Goal: Information Seeking & Learning: Learn about a topic

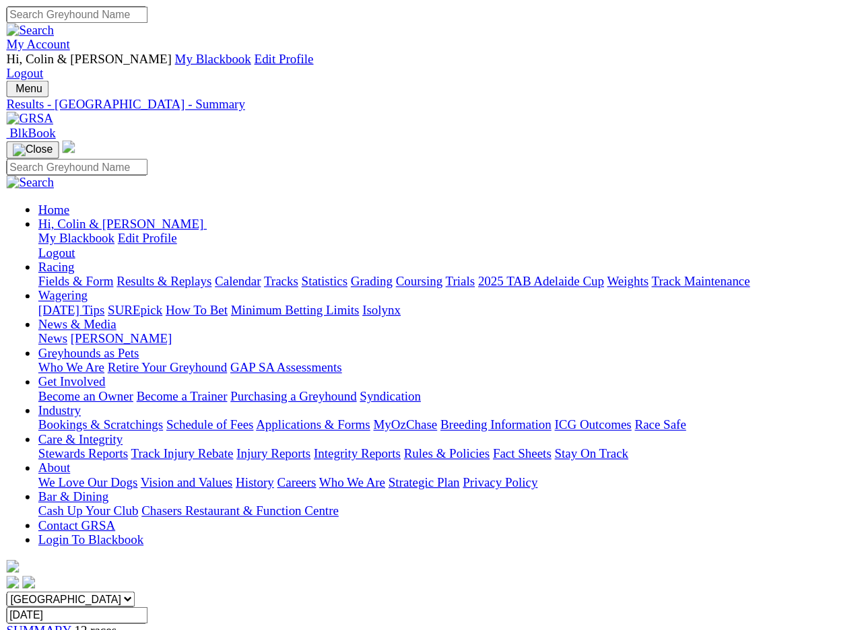
scroll to position [3, 0]
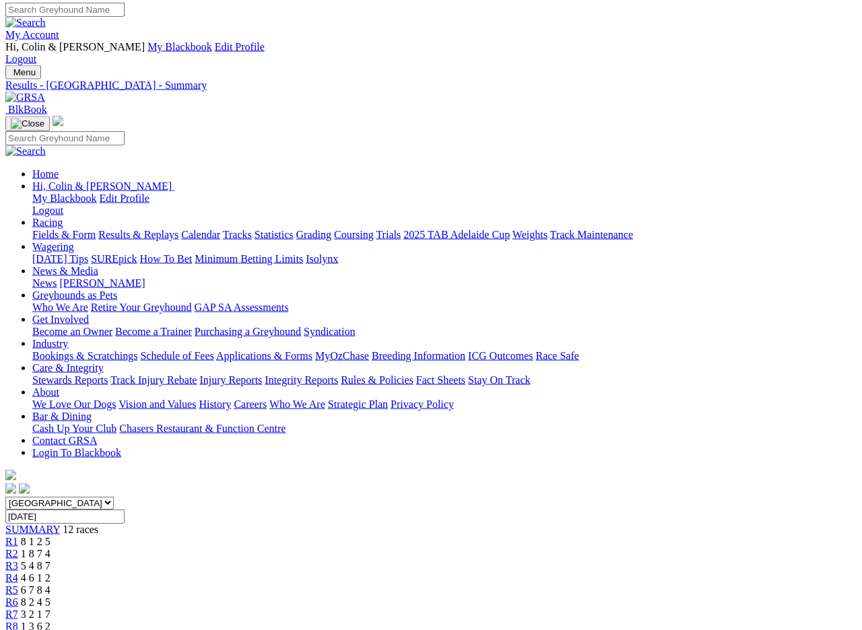
click at [125, 510] on input "[DATE]" at bounding box center [64, 517] width 119 height 14
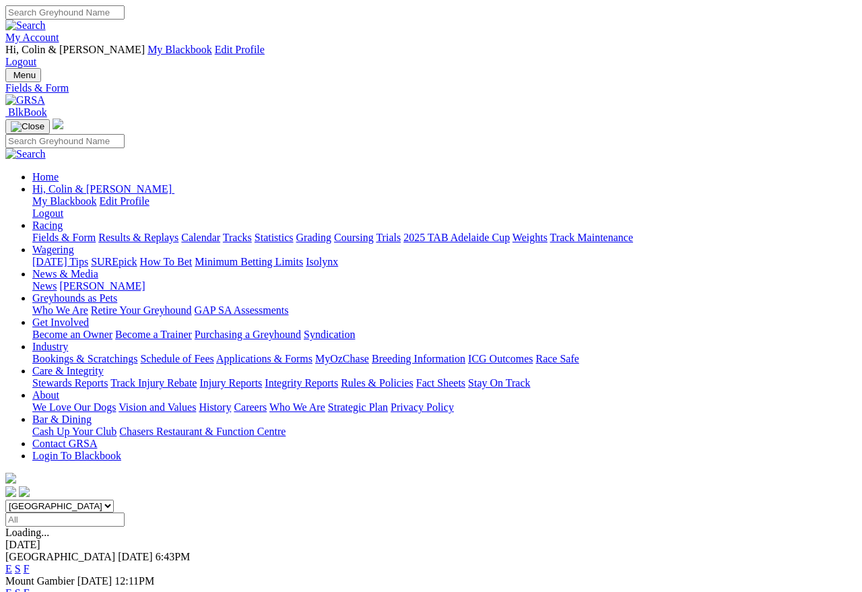
scroll to position [6, 0]
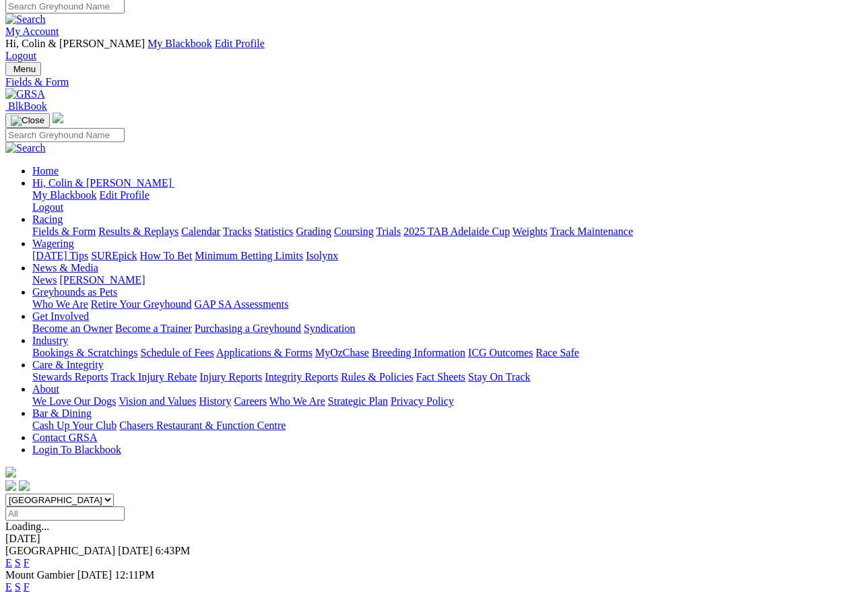
click at [30, 557] on link "F" at bounding box center [27, 562] width 6 height 11
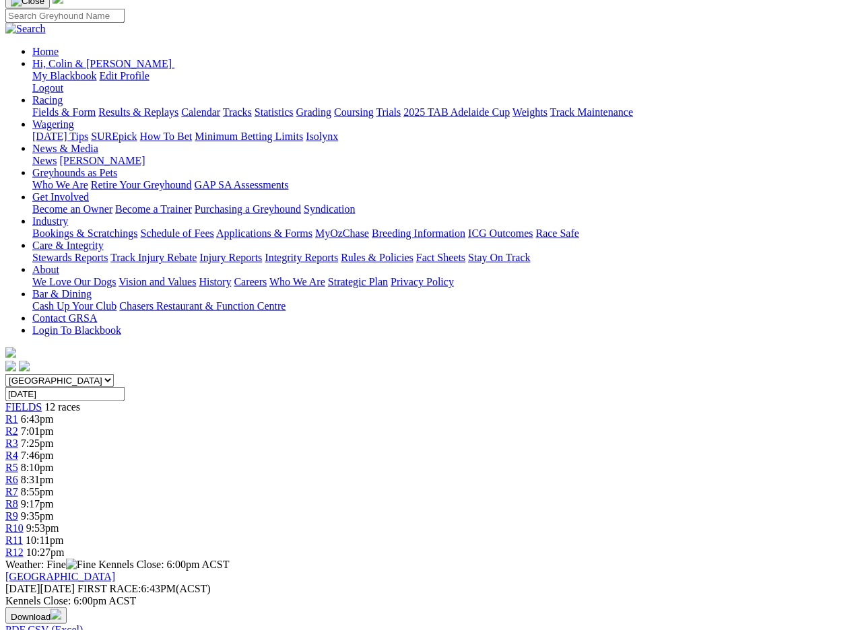
scroll to position [127, 0]
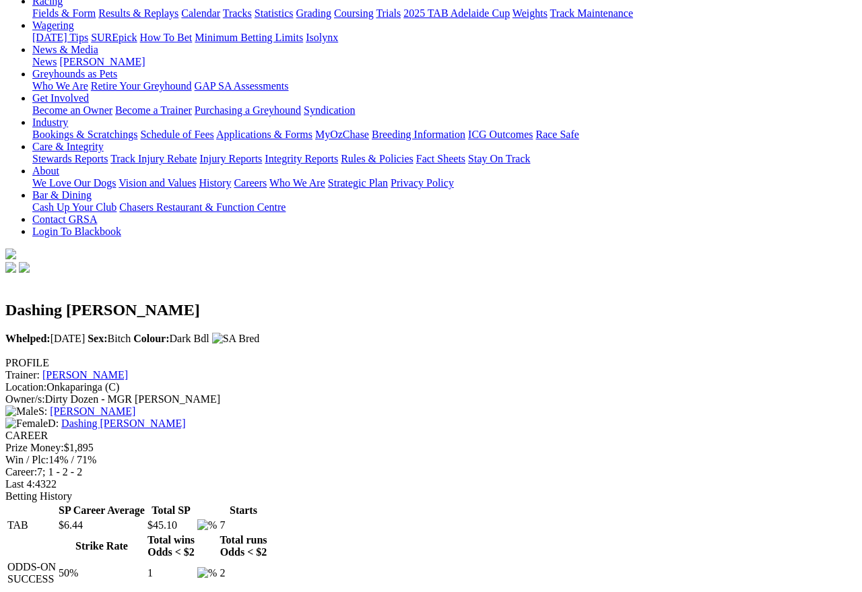
scroll to position [227, 0]
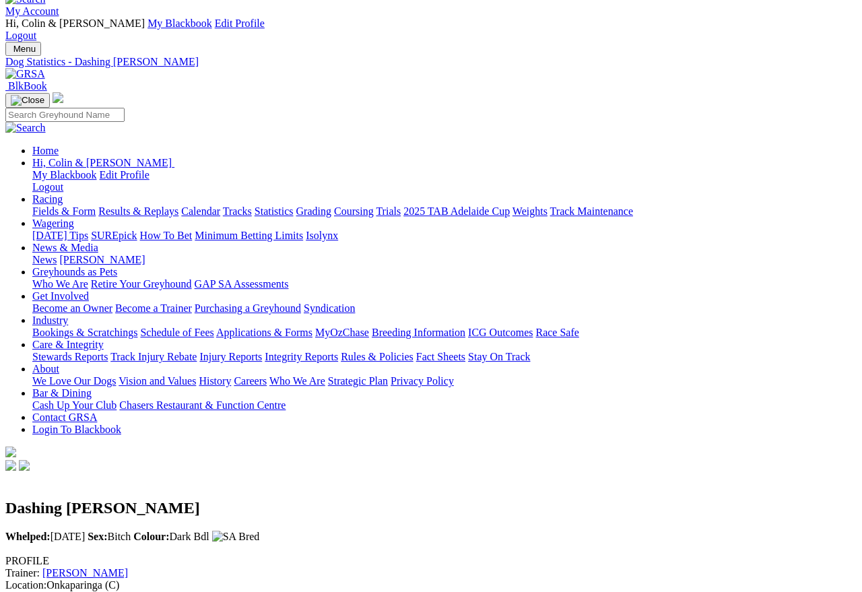
scroll to position [0, 0]
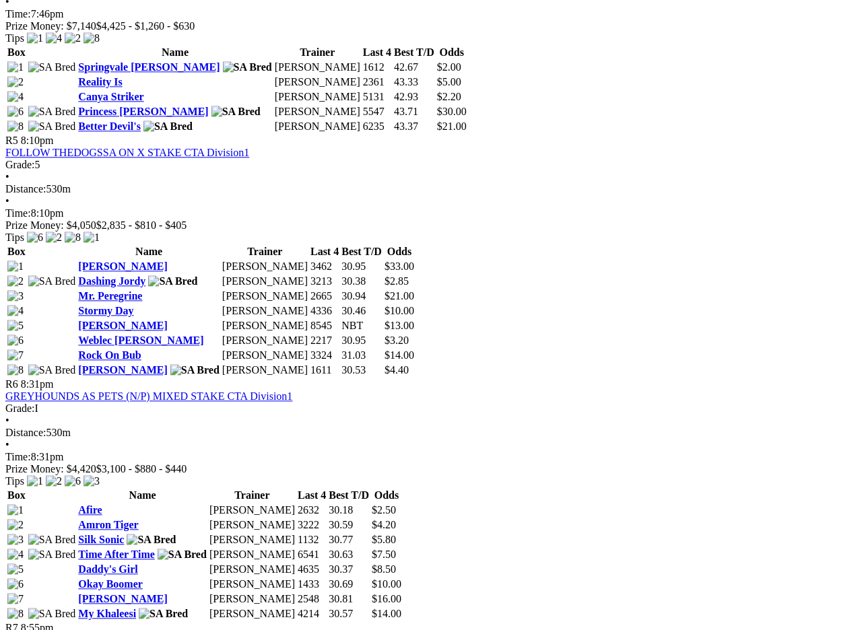
scroll to position [1510, 0]
